Goal: Transaction & Acquisition: Register for event/course

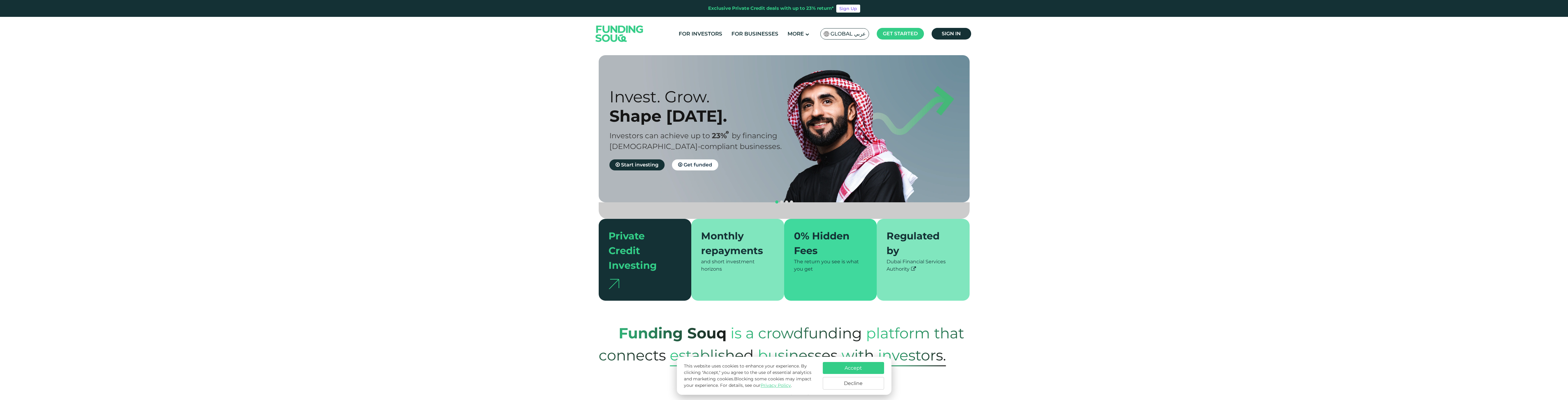
click at [612, 33] on img at bounding box center [620, 34] width 60 height 31
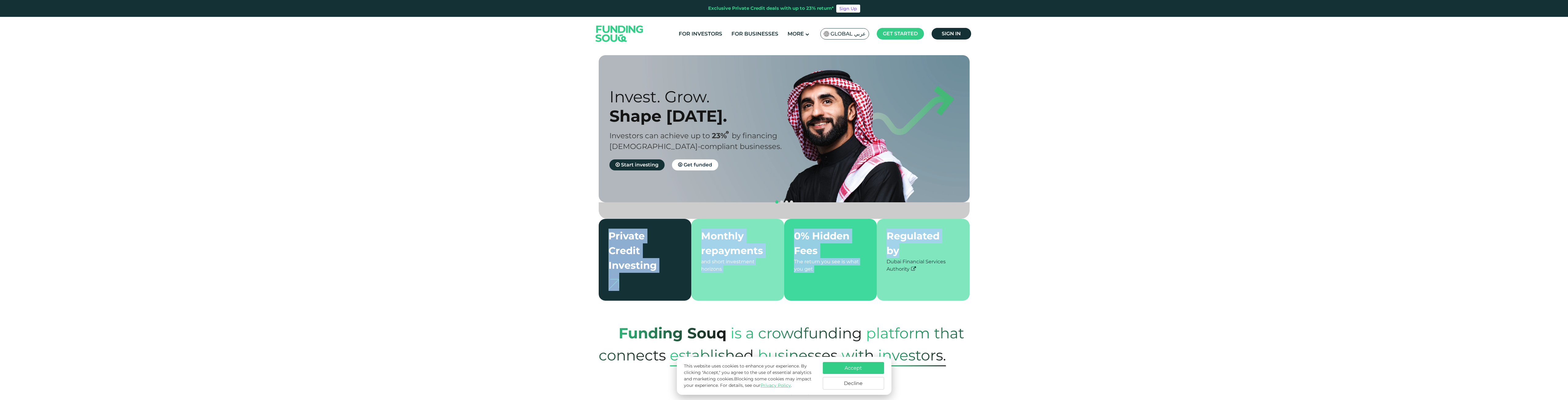
drag, startPoint x: 1567, startPoint y: 72, endPoint x: 1570, endPoint y: 150, distance: 78.1
click at [1568, 233] on html "Exclusive Private Credit deals with up to 23% return* Sign Up For Investors For…" at bounding box center [784, 200] width 1568 height 400
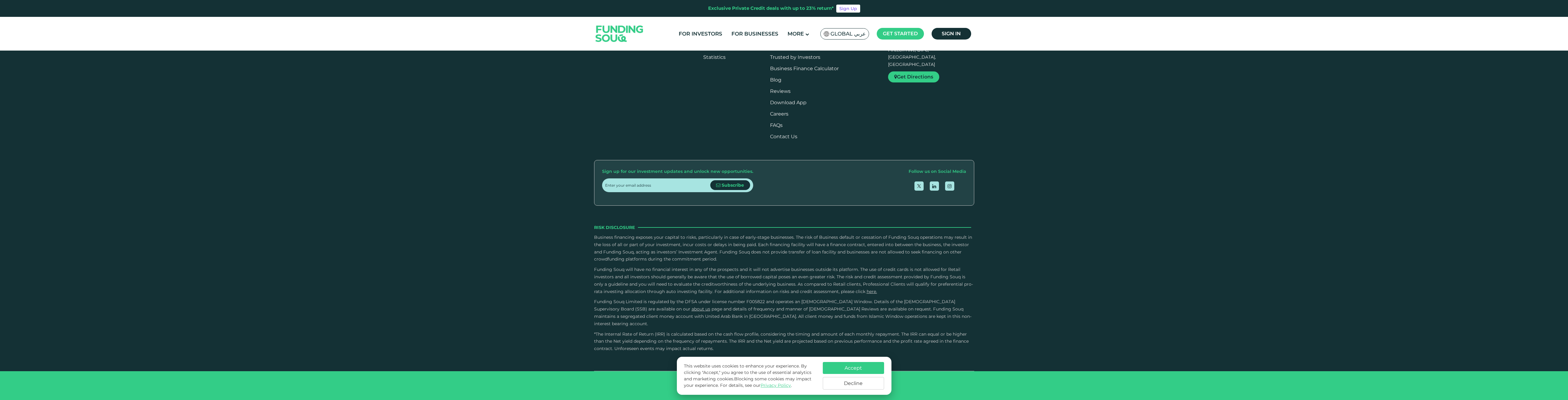
type tc-range-slider "4"
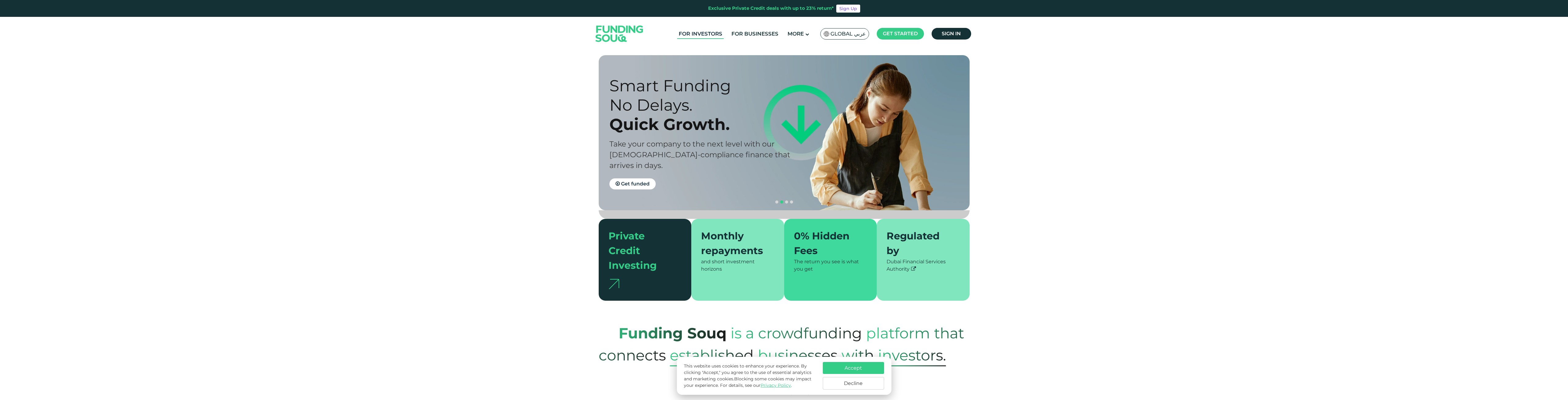
click at [696, 34] on link "For Investors" at bounding box center [700, 34] width 47 height 10
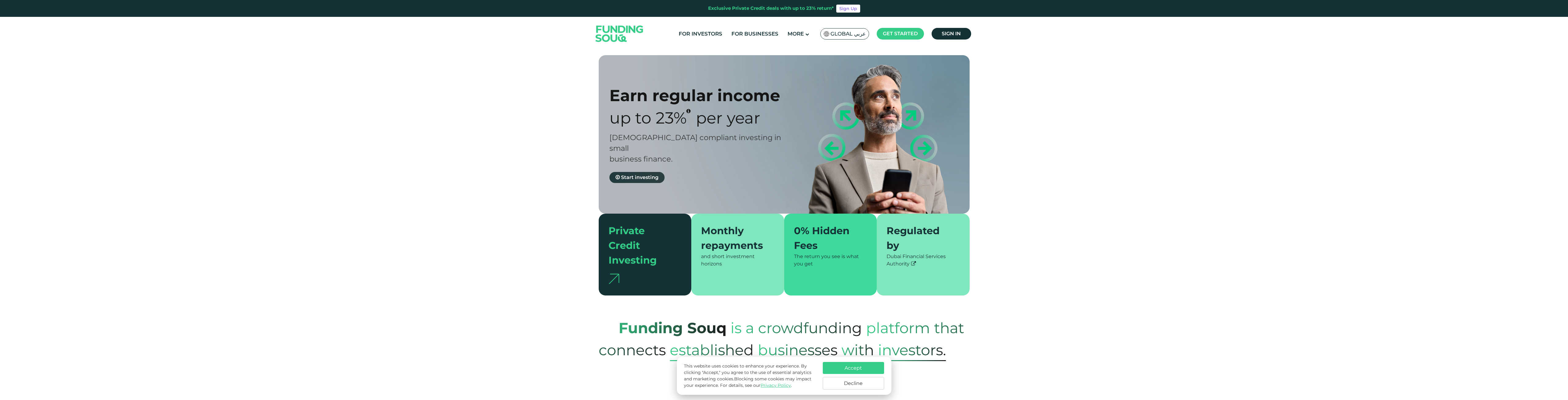
click at [644, 174] on span "Start investing" at bounding box center [640, 177] width 38 height 6
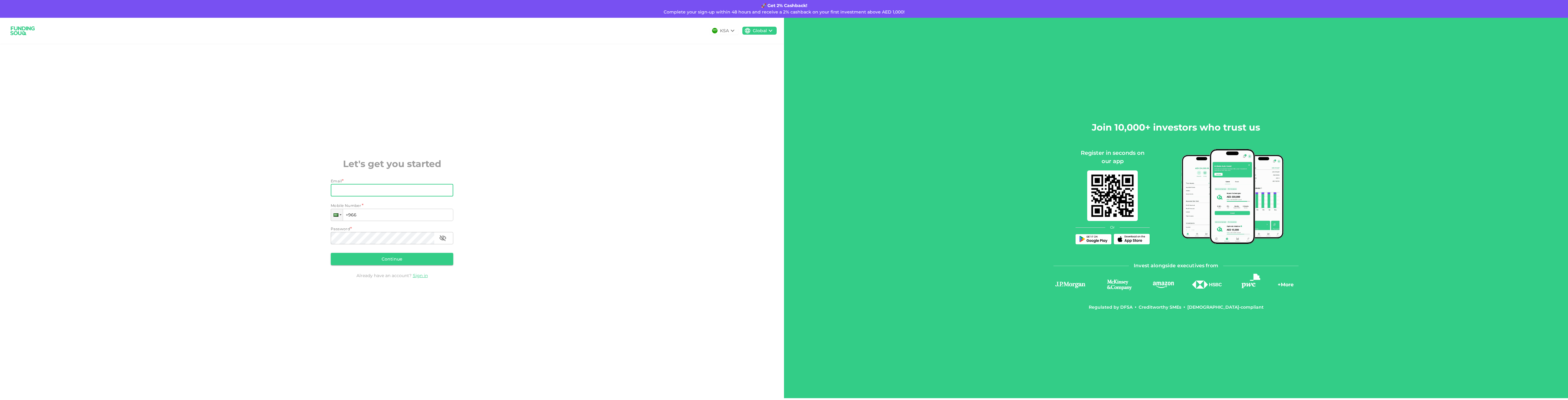
click at [364, 194] on input "Email" at bounding box center [388, 190] width 116 height 12
type input "[EMAIL_ADDRESS][DOMAIN_NAME]"
click at [339, 213] on div at bounding box center [337, 215] width 12 height 11
click at [349, 253] on span "[GEOGRAPHIC_DATA]" at bounding box center [366, 254] width 51 height 6
click at [366, 215] on input "+971" at bounding box center [392, 215] width 123 height 12
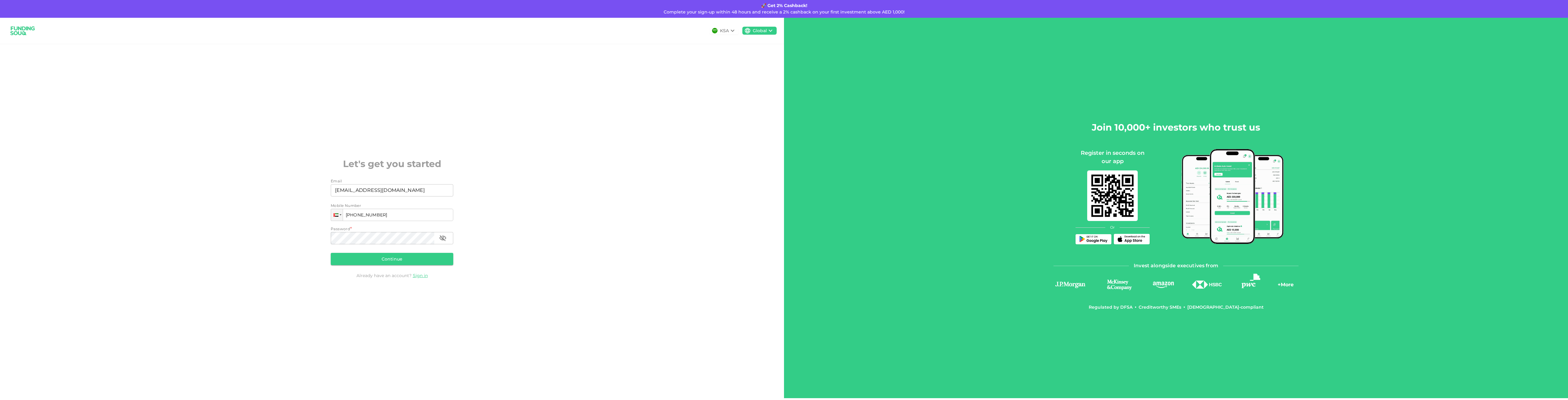
type input "[PHONE_NUMBER]"
click at [382, 257] on button "Continue" at bounding box center [392, 259] width 123 height 12
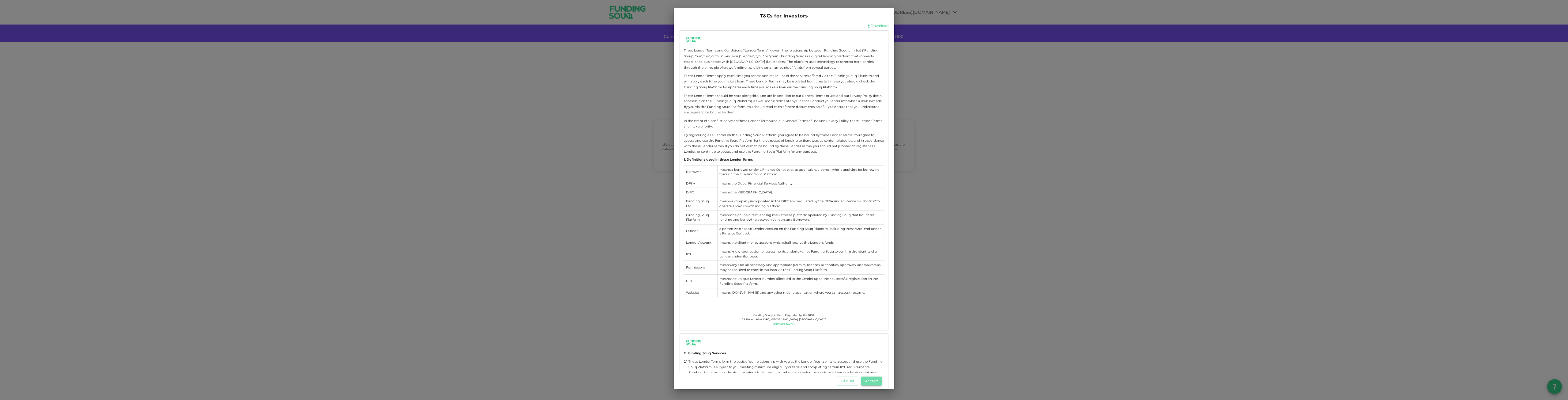
click at [875, 382] on button "Accept" at bounding box center [871, 382] width 21 height 9
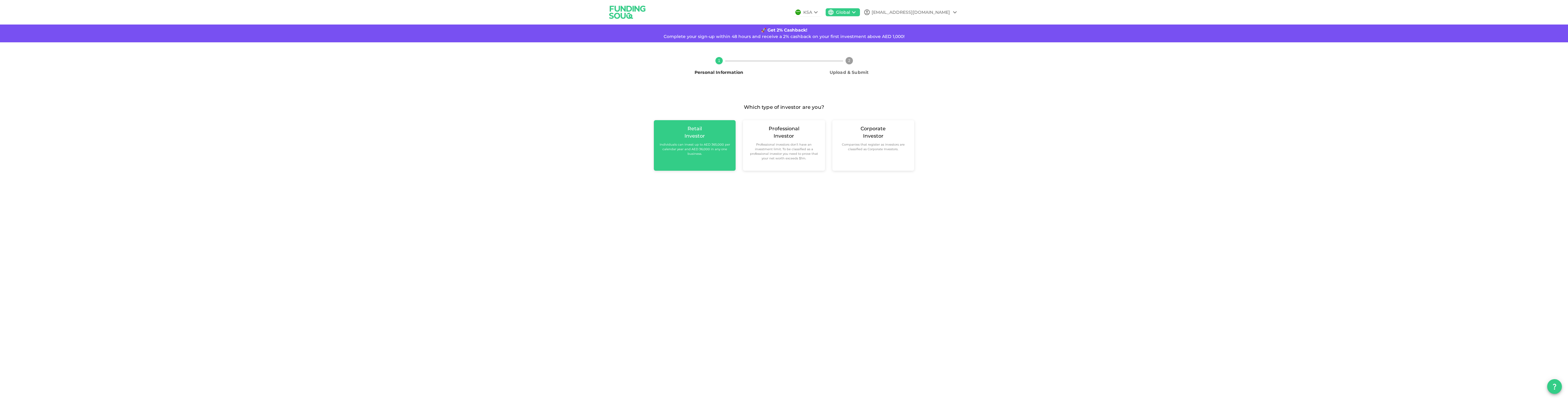
click at [710, 153] on small "Individuals can invest up to AED 365,000 per calendar year and AED 36,000 in an…" at bounding box center [695, 149] width 72 height 14
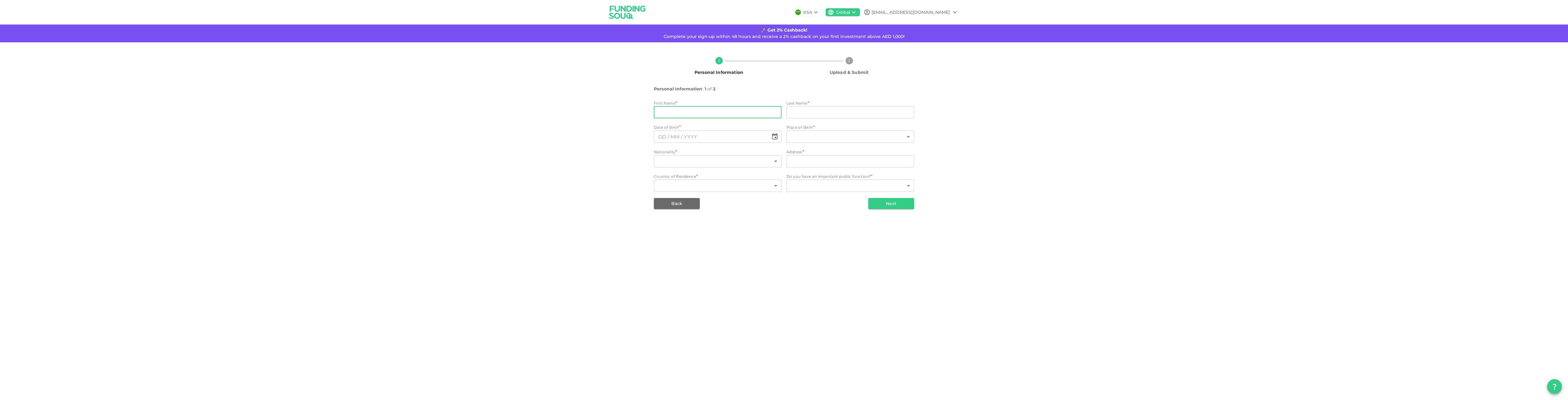
click at [704, 114] on input "firstName" at bounding box center [717, 112] width 128 height 12
type input "Mustapha"
type input "EL MORIDI"
type input "[STREET_ADDRESS]"
click at [700, 136] on input "⁦⁨DD⁩ / ⁨MM⁩ / ⁨YYYY⁩⁩" at bounding box center [711, 137] width 115 height 12
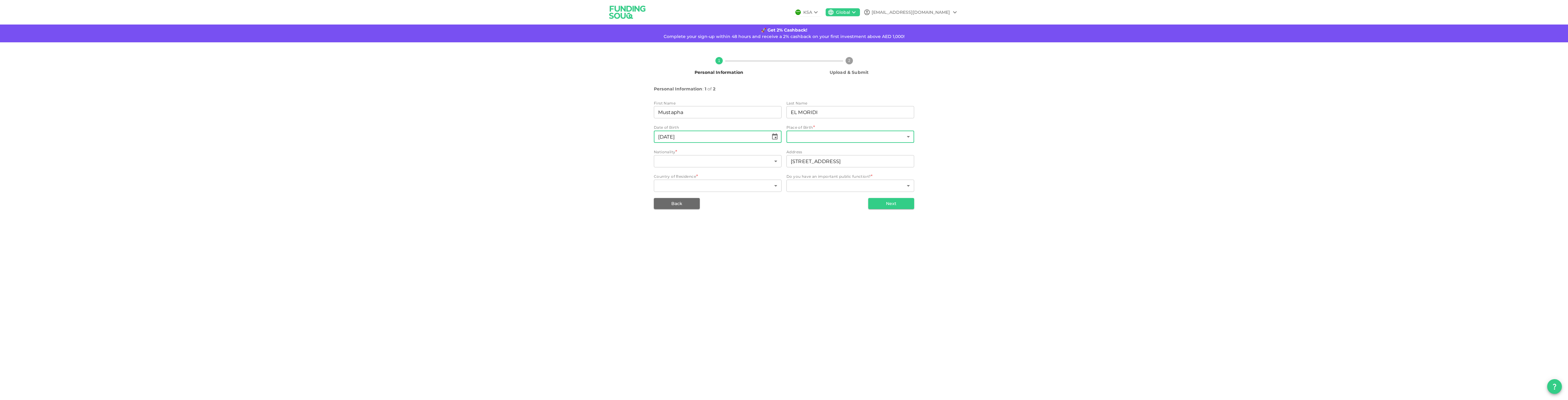
type input "⁦⁨[DATE]⁩⁩"
click at [844, 137] on body "KSA Global [EMAIL_ADDRESS][DOMAIN_NAME] 🚀 Get 2% Cashback! Complete your sign-u…" at bounding box center [784, 200] width 1568 height 400
type input "mor"
click at [844, 177] on li "[GEOGRAPHIC_DATA]" at bounding box center [850, 177] width 128 height 11
type input "131"
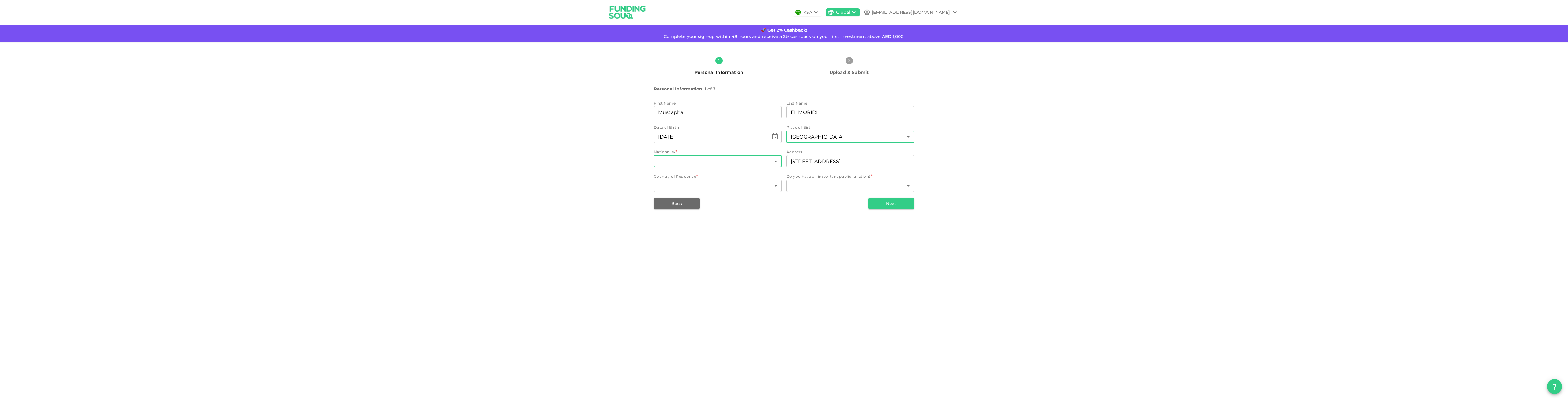
click at [674, 161] on body "KSA Global [EMAIL_ADDRESS][DOMAIN_NAME] 🚀 Get 2% Cashback! Complete your sign-u…" at bounding box center [784, 200] width 1568 height 400
type input "fr"
click at [679, 200] on li "[GEOGRAPHIC_DATA]" at bounding box center [717, 201] width 128 height 11
type input "67"
click at [781, 186] on body "KSA Global [EMAIL_ADDRESS][DOMAIN_NAME] 🚀 Get 2% Cashback! Complete your sign-u…" at bounding box center [784, 200] width 1568 height 400
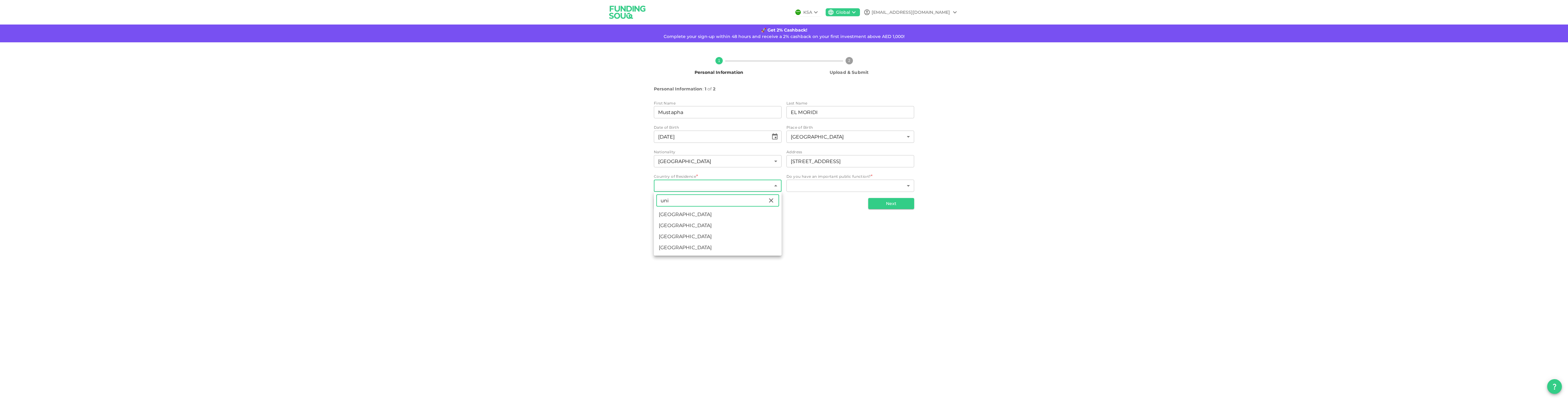
type input "uni"
click at [703, 216] on li "[GEOGRAPHIC_DATA]" at bounding box center [717, 214] width 128 height 11
type input "2"
drag, startPoint x: 856, startPoint y: 161, endPoint x: 786, endPoint y: 158, distance: 70.1
click at [786, 158] on input "[STREET_ADDRESS]" at bounding box center [850, 161] width 128 height 12
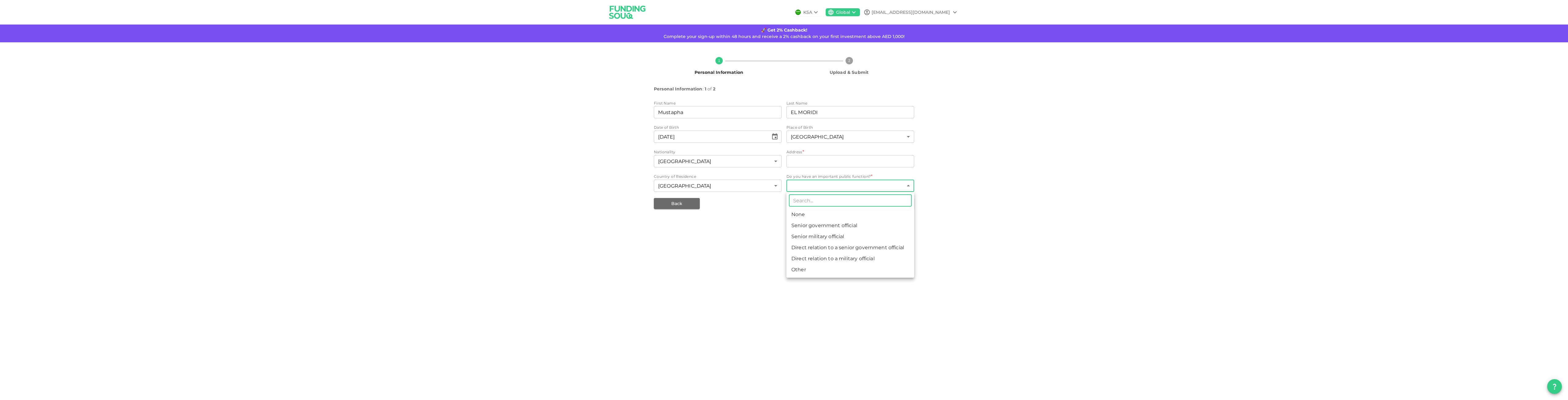
click at [815, 183] on body "KSA Global [EMAIL_ADDRESS][DOMAIN_NAME] 🚀 Get 2% Cashback! Complete your sign-u…" at bounding box center [784, 200] width 1568 height 400
click at [815, 212] on li "None" at bounding box center [850, 214] width 128 height 11
type input "1"
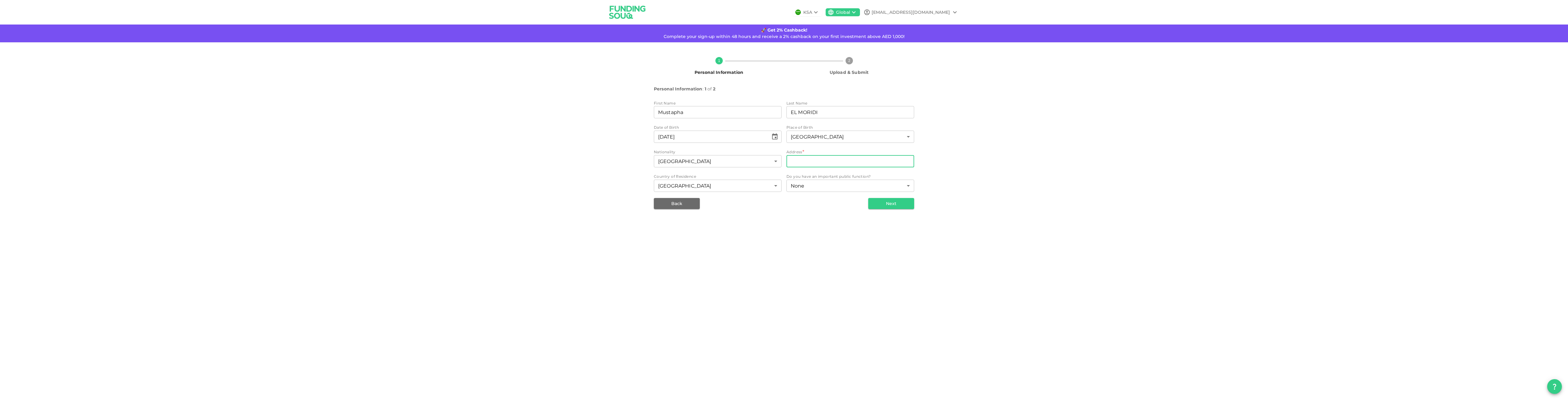
click at [810, 163] on input "address" at bounding box center [850, 161] width 128 height 12
type input "[STREET_ADDRESS]"
type input "67"
click at [892, 207] on button "Next" at bounding box center [891, 203] width 46 height 11
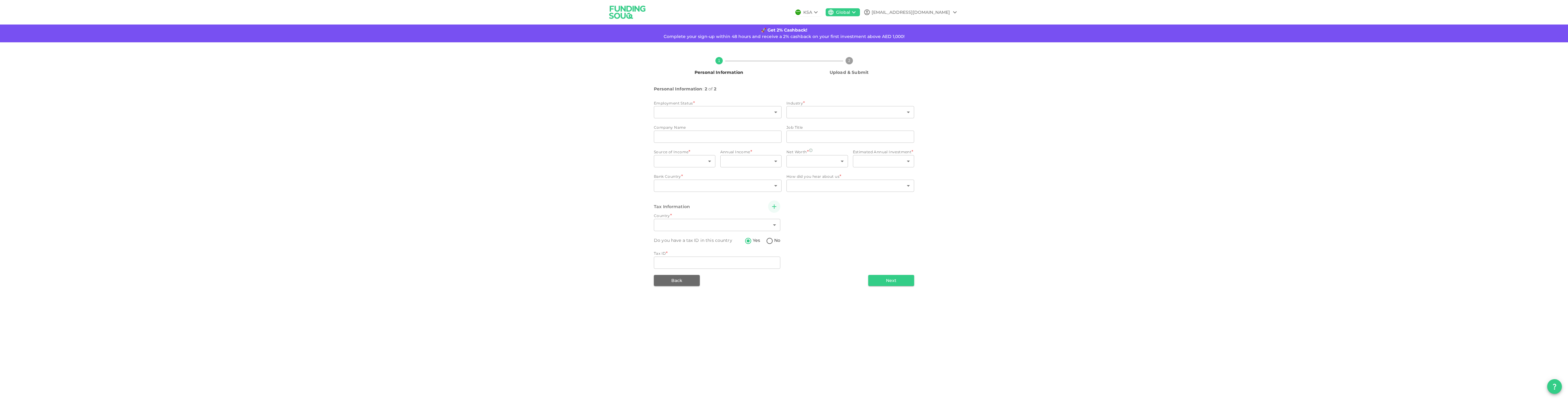
type input "2"
radio input "false"
radio input "true"
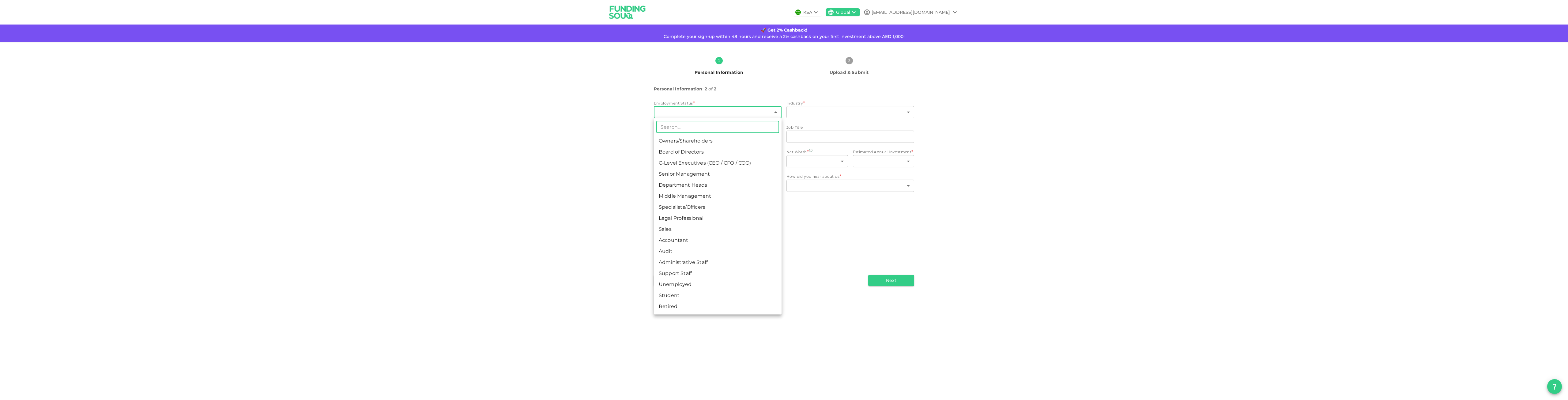
click at [690, 111] on body "KSA Global [EMAIL_ADDRESS][DOMAIN_NAME] 🚀 Get 2% Cashback! Complete your sign-u…" at bounding box center [784, 200] width 1568 height 400
click at [684, 141] on li "Owners/Shareholders" at bounding box center [717, 140] width 128 height 11
type input "1"
click at [798, 114] on body "KSA Global [EMAIL_ADDRESS][DOMAIN_NAME] 🚀 Get 2% Cashback! Complete your sign-u…" at bounding box center [784, 200] width 1568 height 400
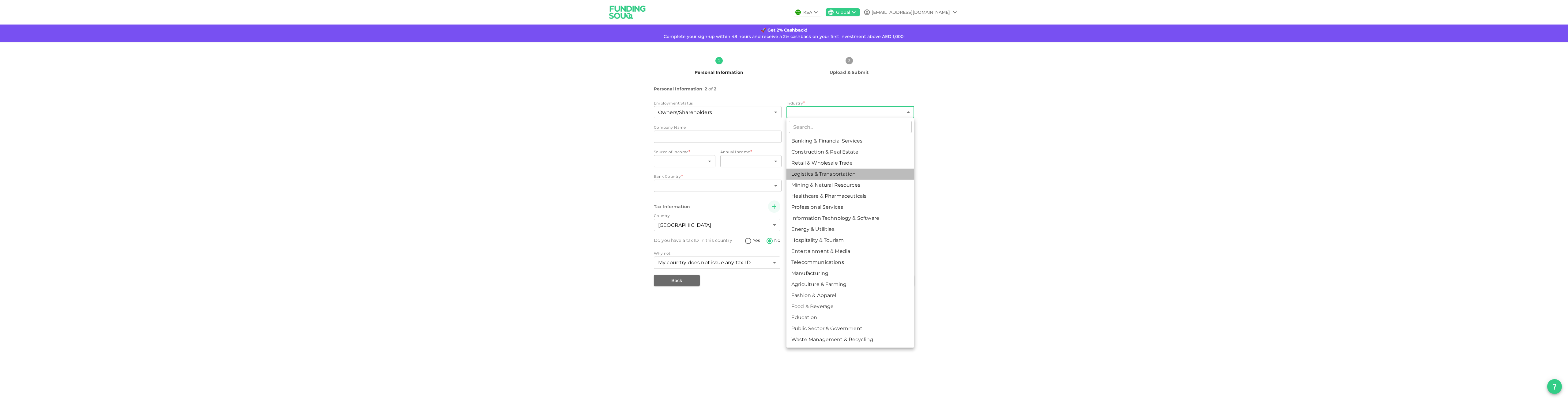
click at [848, 173] on li "Logistics & Transportation" at bounding box center [850, 174] width 128 height 11
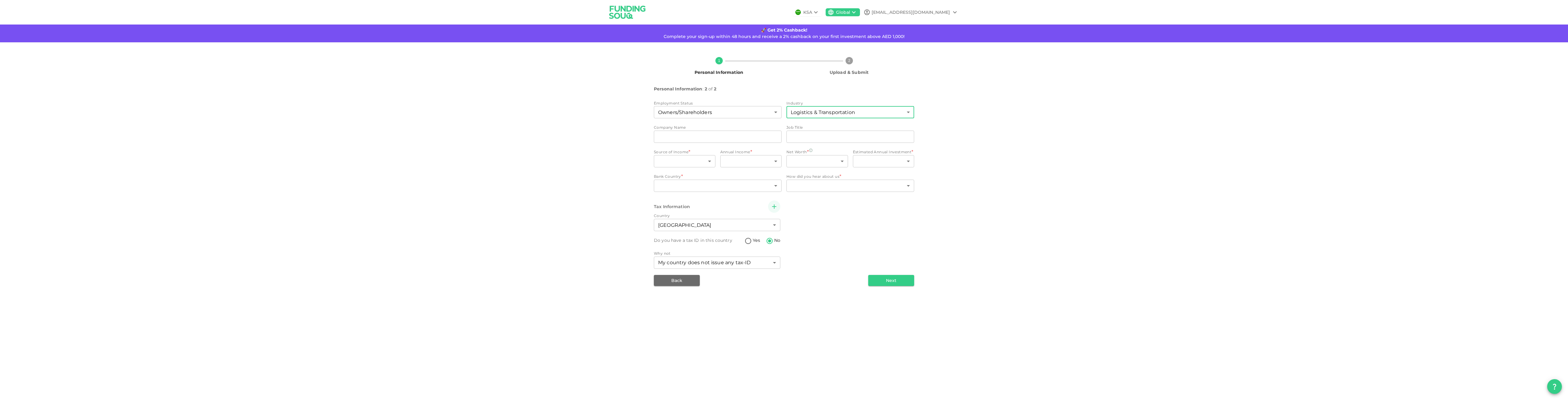
click at [805, 111] on body "KSA Global [EMAIL_ADDRESS][DOMAIN_NAME] 🚀 Get 2% Cashback! Complete your sign-u…" at bounding box center [784, 200] width 1568 height 400
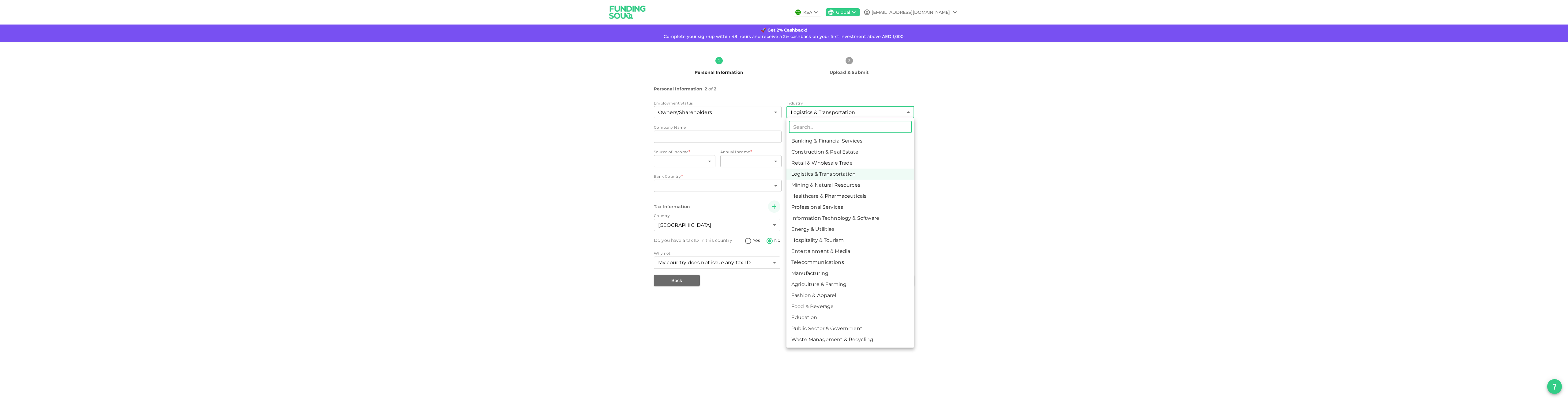
click at [830, 164] on li "Retail & Wholesale Trade" at bounding box center [850, 163] width 128 height 11
type input "3"
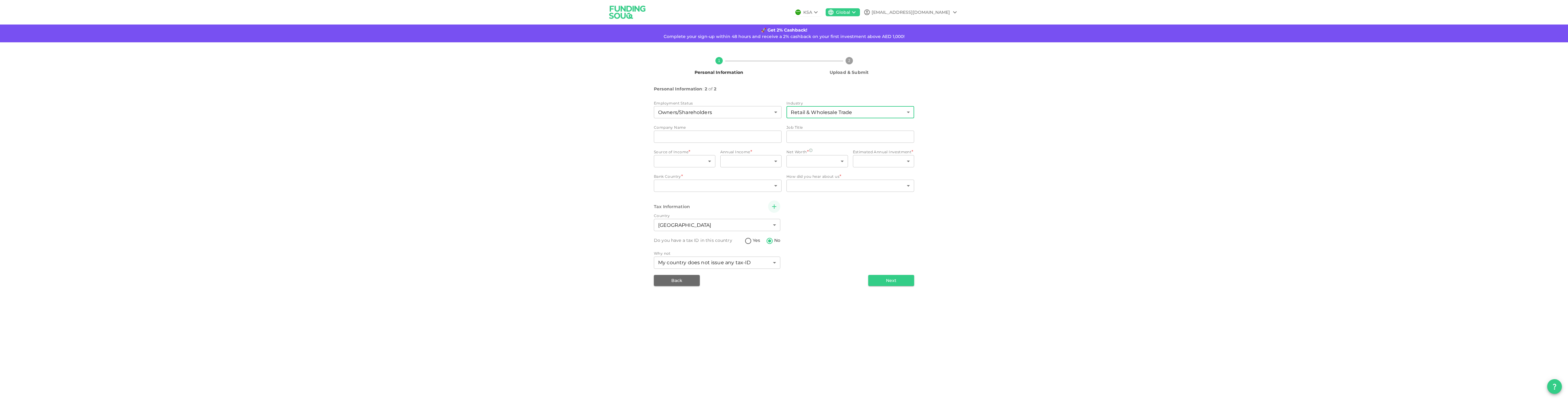
click at [808, 111] on body "KSA Global [EMAIL_ADDRESS][DOMAIN_NAME] 🚀 Get 2% Cashback! Complete your sign-u…" at bounding box center [784, 200] width 1568 height 400
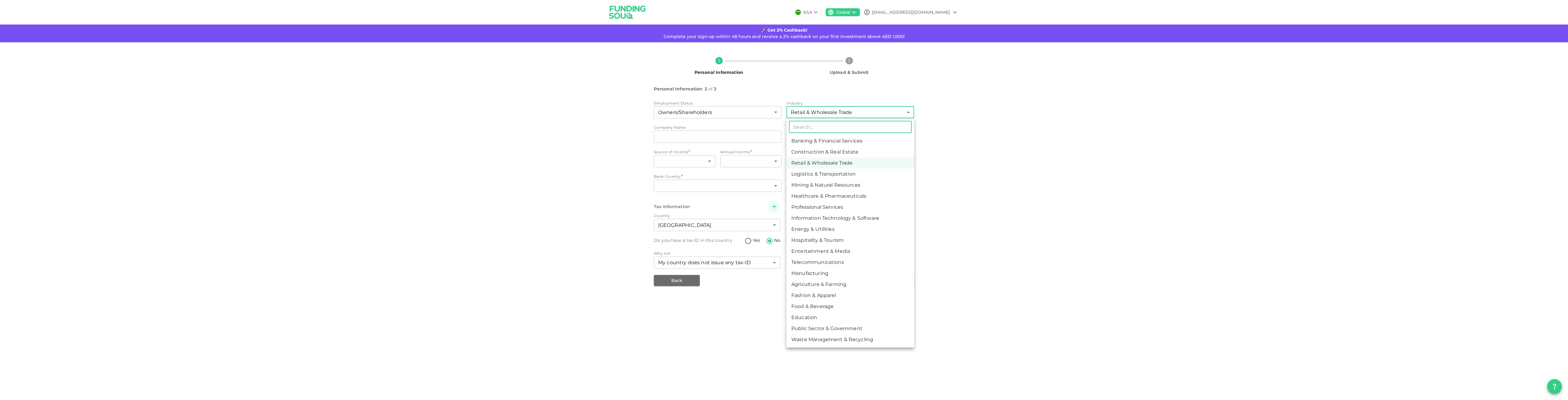
click at [740, 135] on div at bounding box center [784, 200] width 1568 height 400
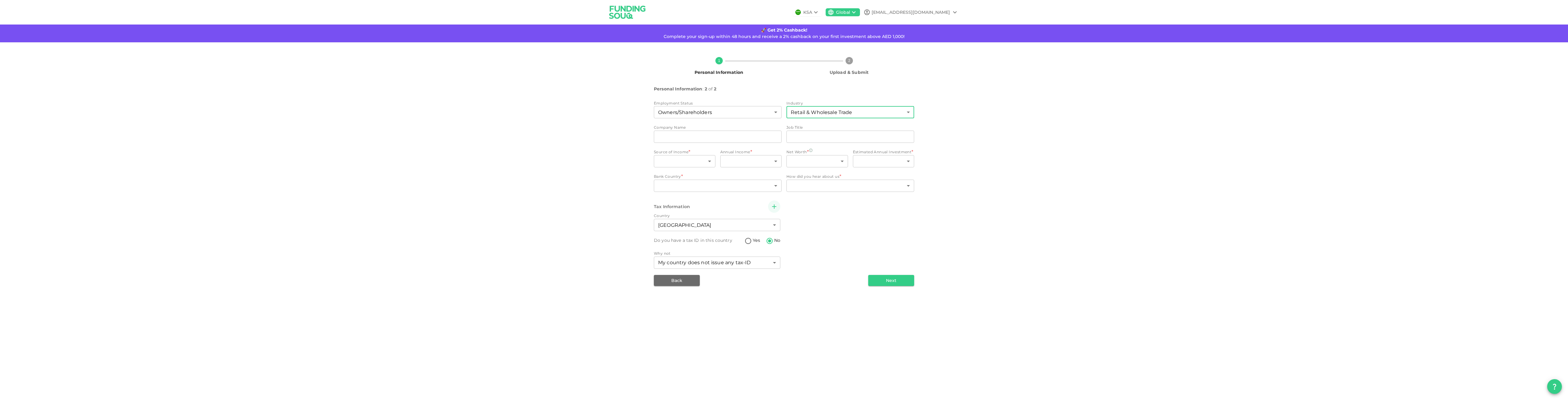
click at [740, 137] on input "companyName" at bounding box center [717, 137] width 128 height 12
click at [693, 161] on body "KSA Global [EMAIL_ADDRESS][DOMAIN_NAME] 🚀 Get 2% Cashback! Complete your sign-u…" at bounding box center [784, 200] width 1568 height 400
click at [677, 193] on li "Income from salary" at bounding box center [687, 190] width 83 height 11
type input "1"
click at [742, 160] on body "KSA Global [EMAIL_ADDRESS][DOMAIN_NAME] 🚀 Get 2% Cashback! Complete your sign-u…" at bounding box center [784, 200] width 1568 height 400
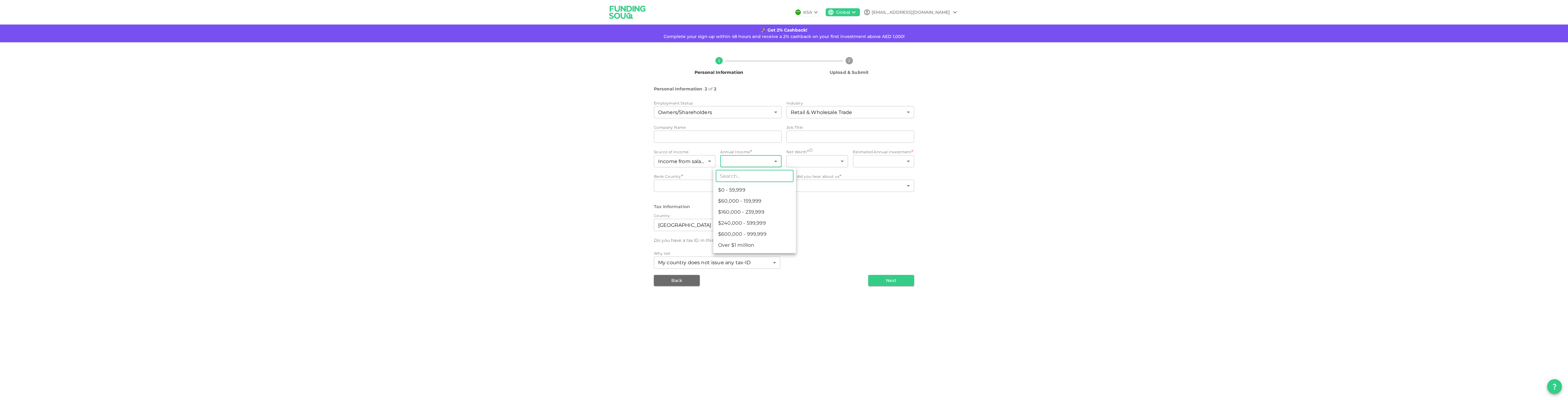
click at [746, 210] on li "$160,000 - 239,999" at bounding box center [755, 212] width 83 height 11
type input "3"
click at [802, 161] on body "KSA Global [EMAIL_ADDRESS][DOMAIN_NAME] 🚀 Get 2% Cashback! Complete your sign-u…" at bounding box center [784, 200] width 1568 height 400
click at [805, 192] on li "Less than $1 million" at bounding box center [822, 190] width 83 height 11
type input "1"
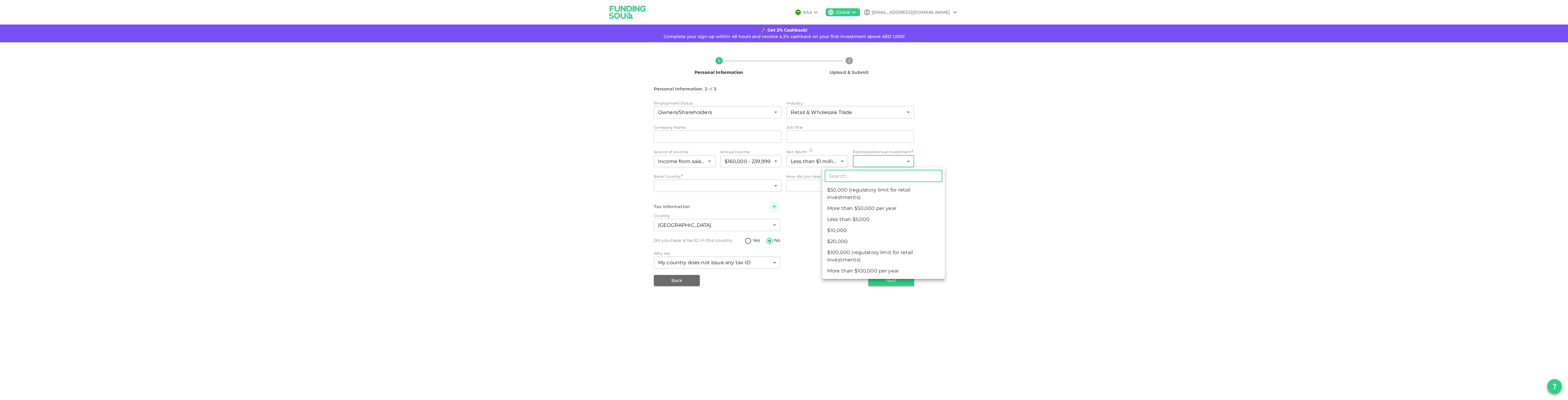
click at [861, 160] on body "KSA Global [EMAIL_ADDRESS][DOMAIN_NAME] 🚀 Get 2% Cashback! Complete your sign-u…" at bounding box center [784, 200] width 1568 height 400
click at [868, 207] on li "More than $50,000 per year" at bounding box center [884, 208] width 123 height 11
type input "5"
click at [872, 164] on body "KSA Global [EMAIL_ADDRESS][DOMAIN_NAME] 🚀 Get 2% Cashback! Complete your sign-u…" at bounding box center [784, 200] width 1568 height 400
click at [872, 164] on div at bounding box center [784, 200] width 1568 height 400
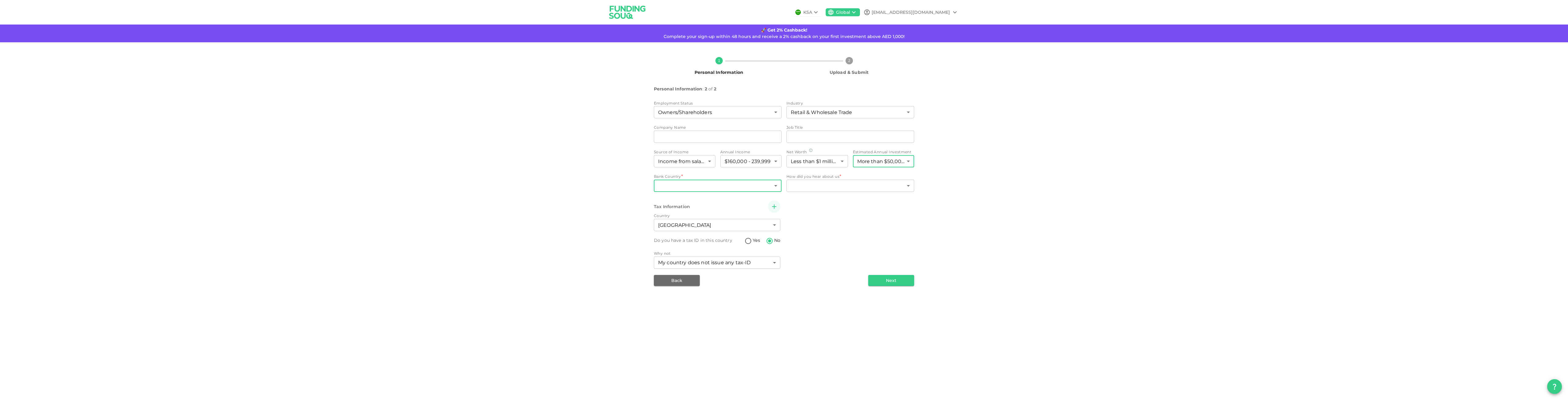
click at [755, 186] on body "KSA Global [EMAIL_ADDRESS][DOMAIN_NAME] 🚀 Get 2% Cashback! Complete your sign-u…" at bounding box center [784, 200] width 1568 height 400
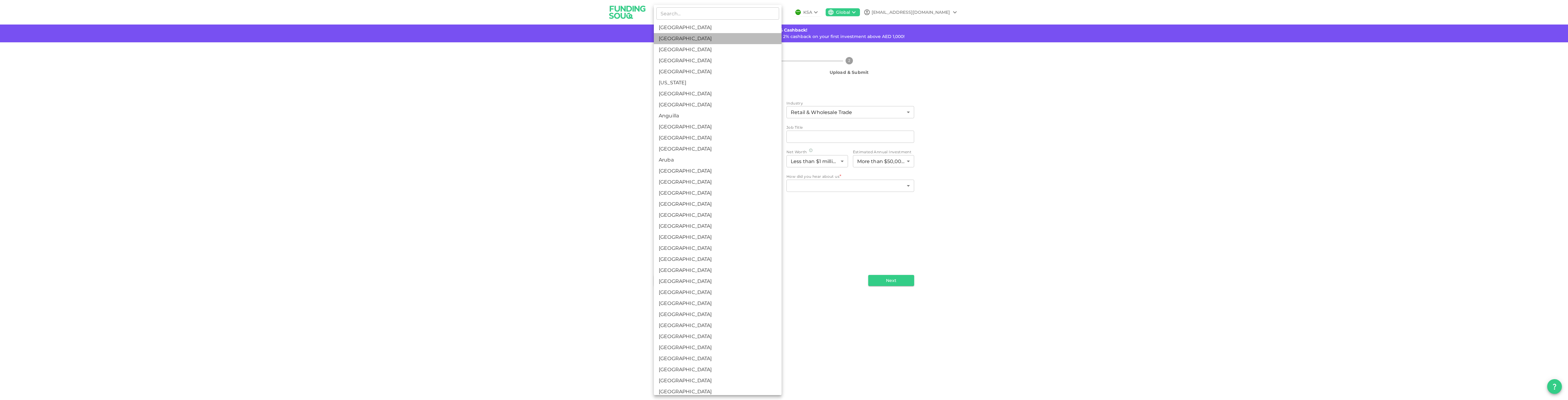
click at [737, 40] on li "[GEOGRAPHIC_DATA]" at bounding box center [717, 38] width 128 height 11
type input "2"
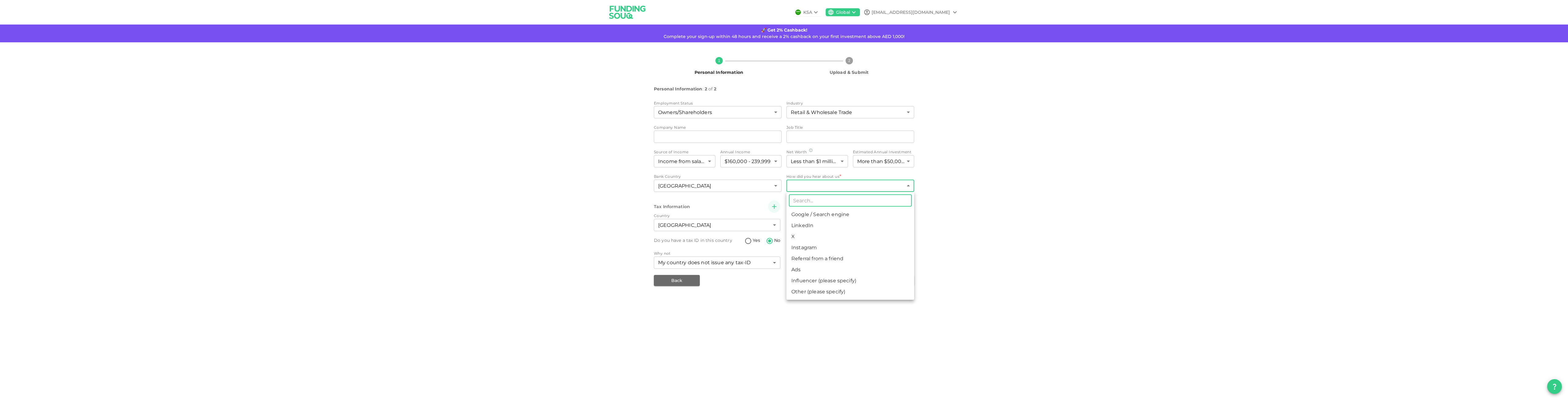
click at [803, 187] on body "KSA Global [EMAIL_ADDRESS][DOMAIN_NAME] 🚀 Get 2% Cashback! Complete your sign-u…" at bounding box center [784, 200] width 1568 height 400
click at [808, 294] on li "Other (please specify)" at bounding box center [850, 292] width 128 height 11
type input "8"
click at [871, 180] on input "Other" at bounding box center [883, 186] width 63 height 12
type input "ChatGPT"
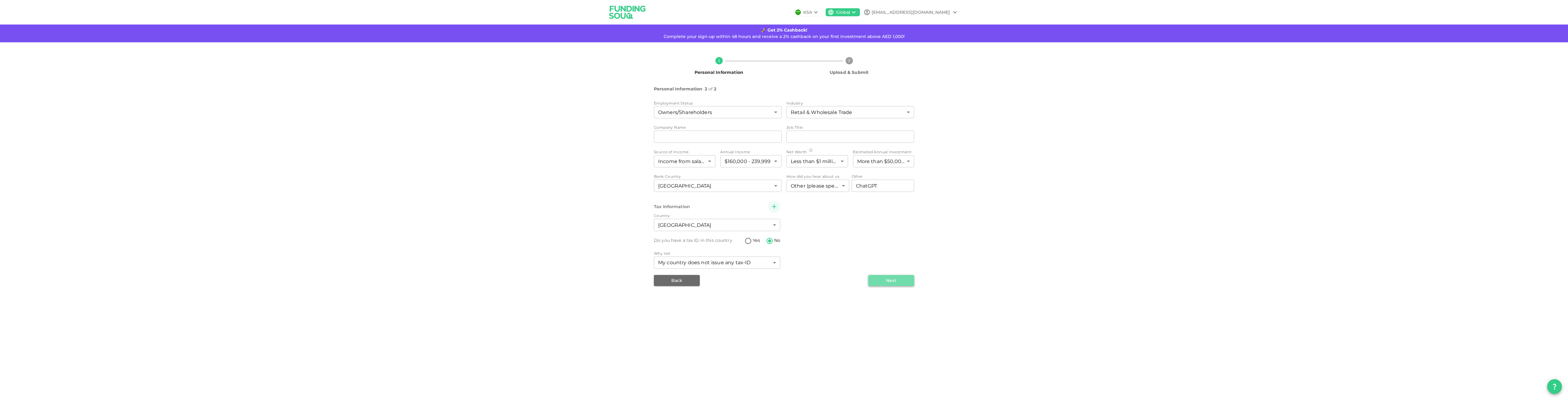
click at [888, 280] on button "Next" at bounding box center [891, 280] width 46 height 11
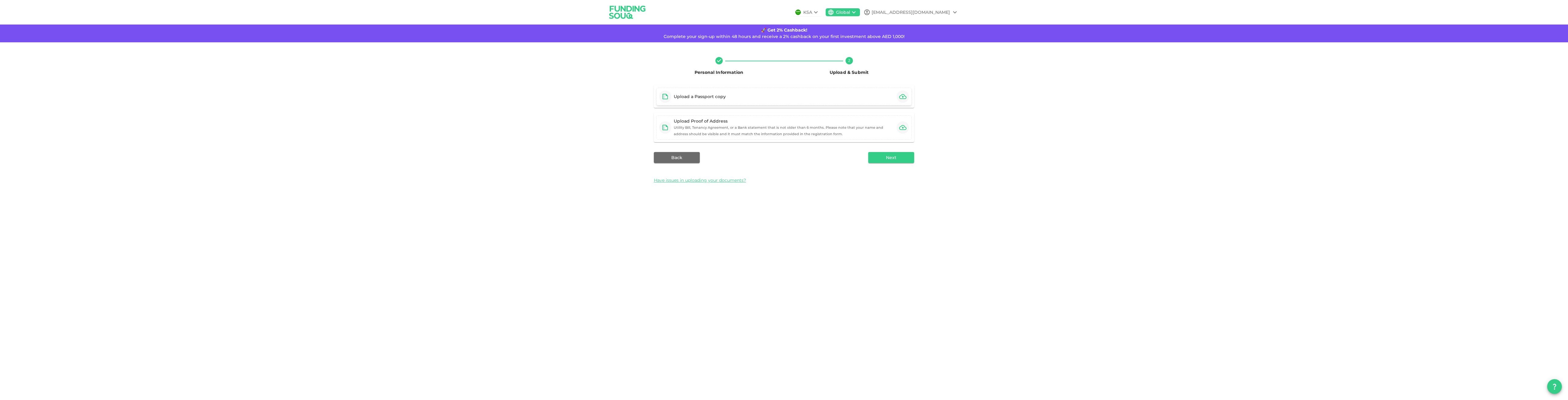
click at [901, 95] on icon "button" at bounding box center [903, 97] width 8 height 5
click at [904, 117] on icon "button" at bounding box center [903, 116] width 8 height 5
click at [881, 140] on button "Next" at bounding box center [891, 140] width 46 height 11
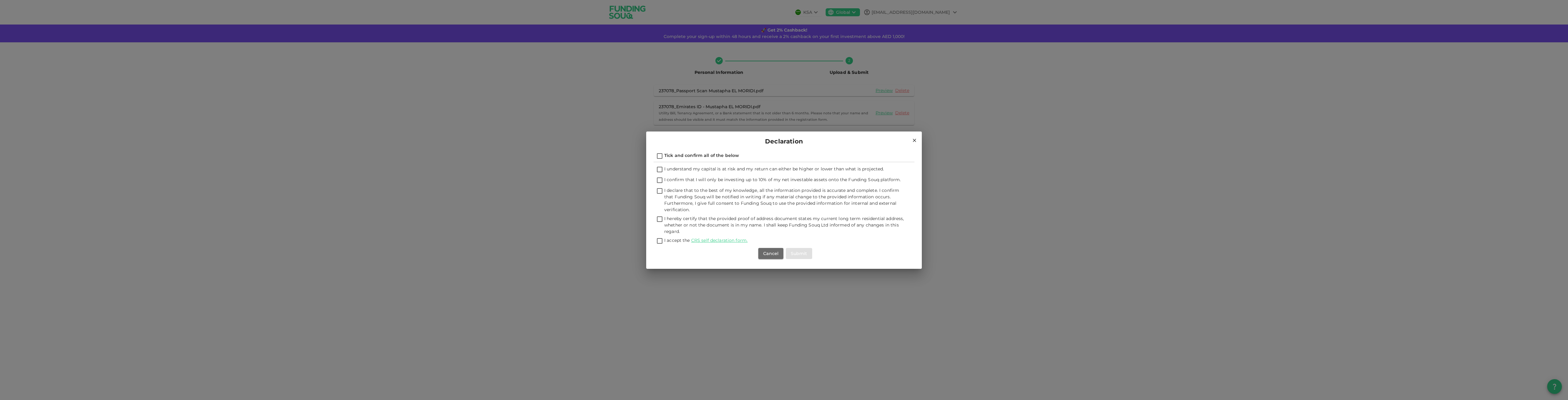
click at [677, 155] on span "Tick and confirm all of the below" at bounding box center [701, 155] width 74 height 5
click at [664, 155] on input "Tick and confirm all of the below" at bounding box center [660, 156] width 9 height 8
checkbox input "true"
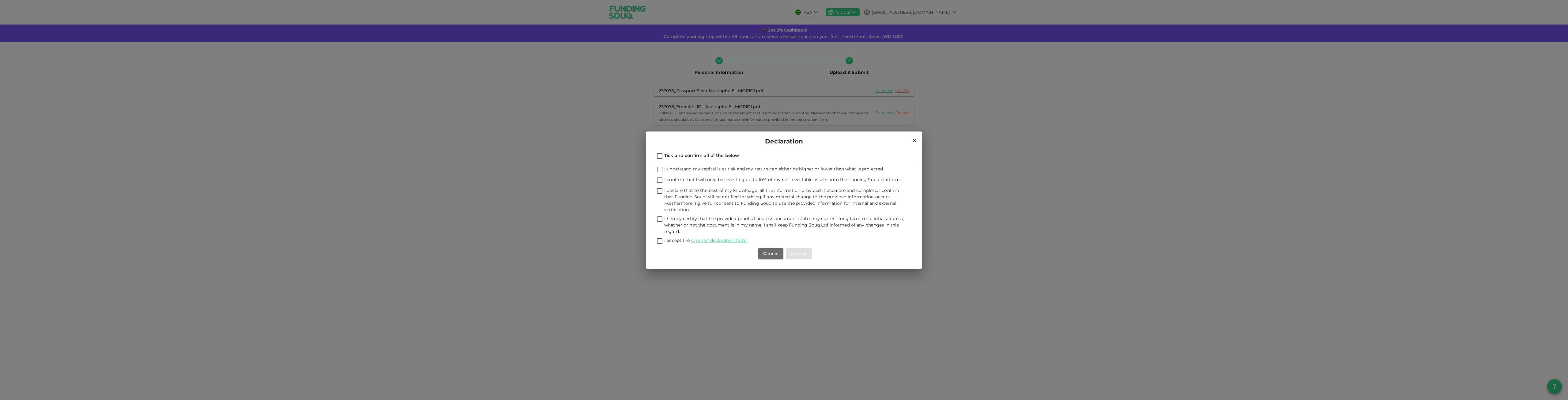
checkbox input "true"
click at [797, 251] on button "Submit" at bounding box center [799, 253] width 26 height 11
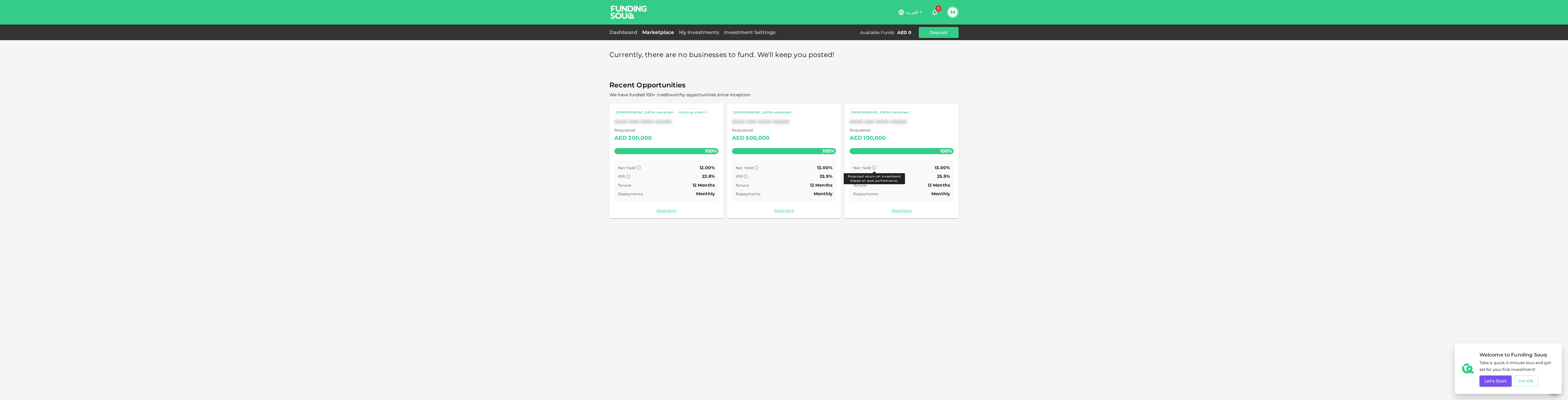
click at [875, 168] on icon at bounding box center [874, 167] width 5 height 5
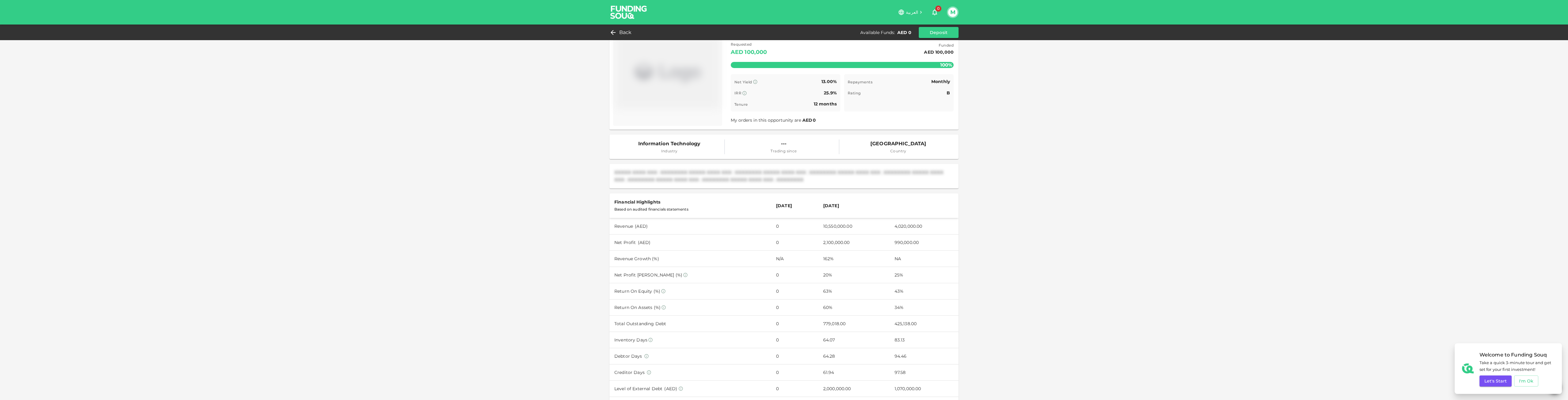
scroll to position [15, 0]
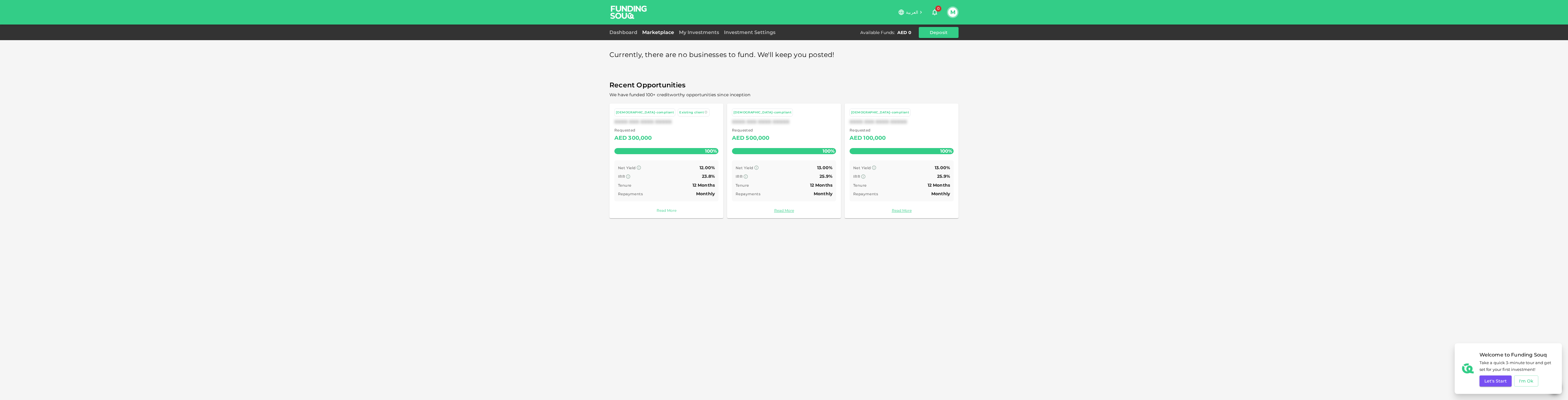
click at [667, 211] on link "Read More" at bounding box center [667, 210] width 104 height 6
click at [782, 209] on link "Read More" at bounding box center [784, 210] width 104 height 6
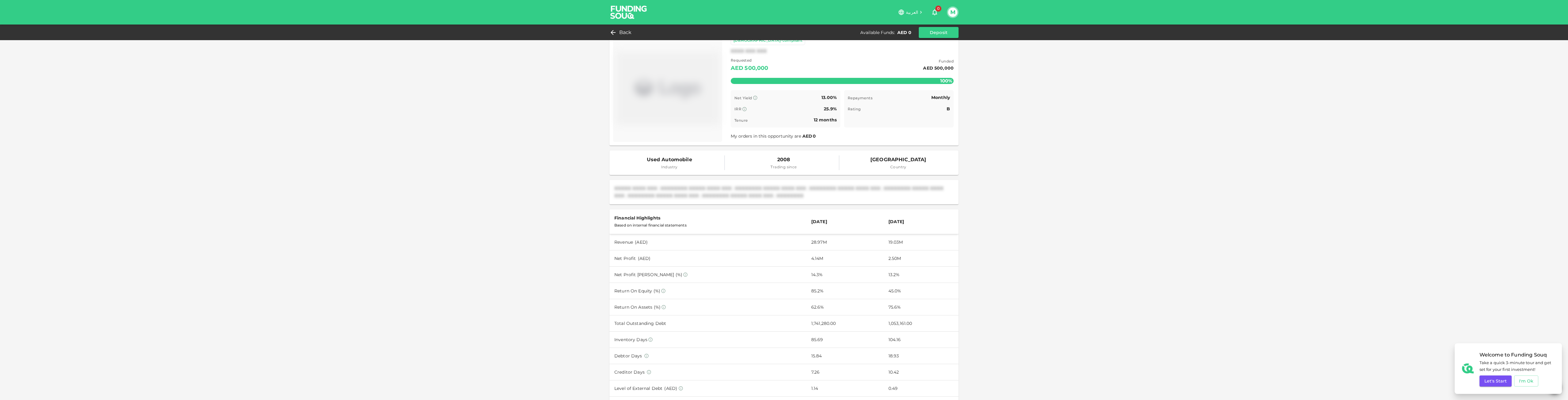
scroll to position [31, 0]
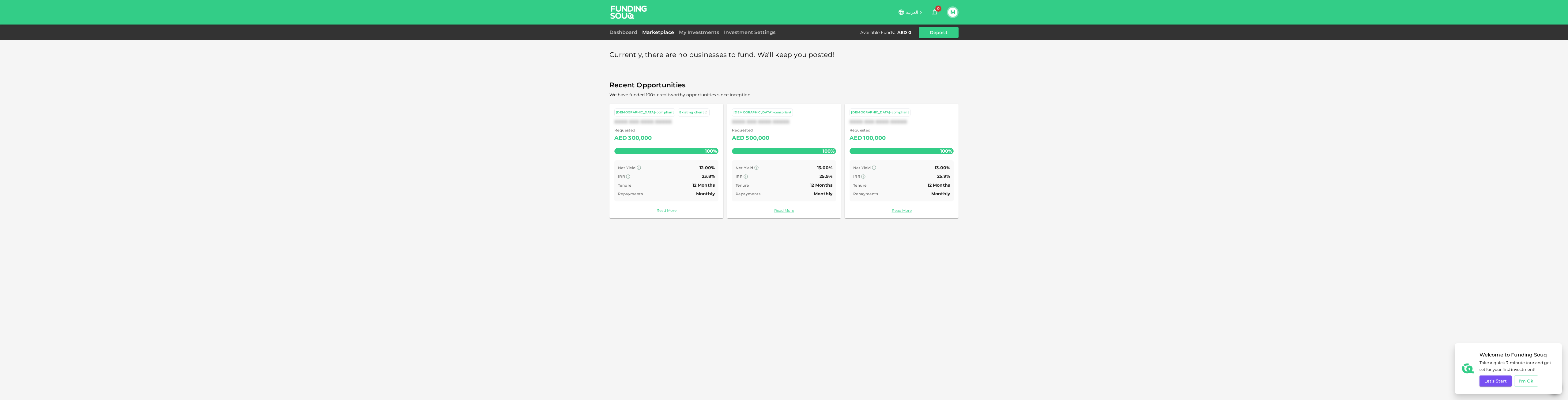
click at [677, 213] on link "Read More" at bounding box center [667, 210] width 104 height 6
